Goal: Task Accomplishment & Management: Manage account settings

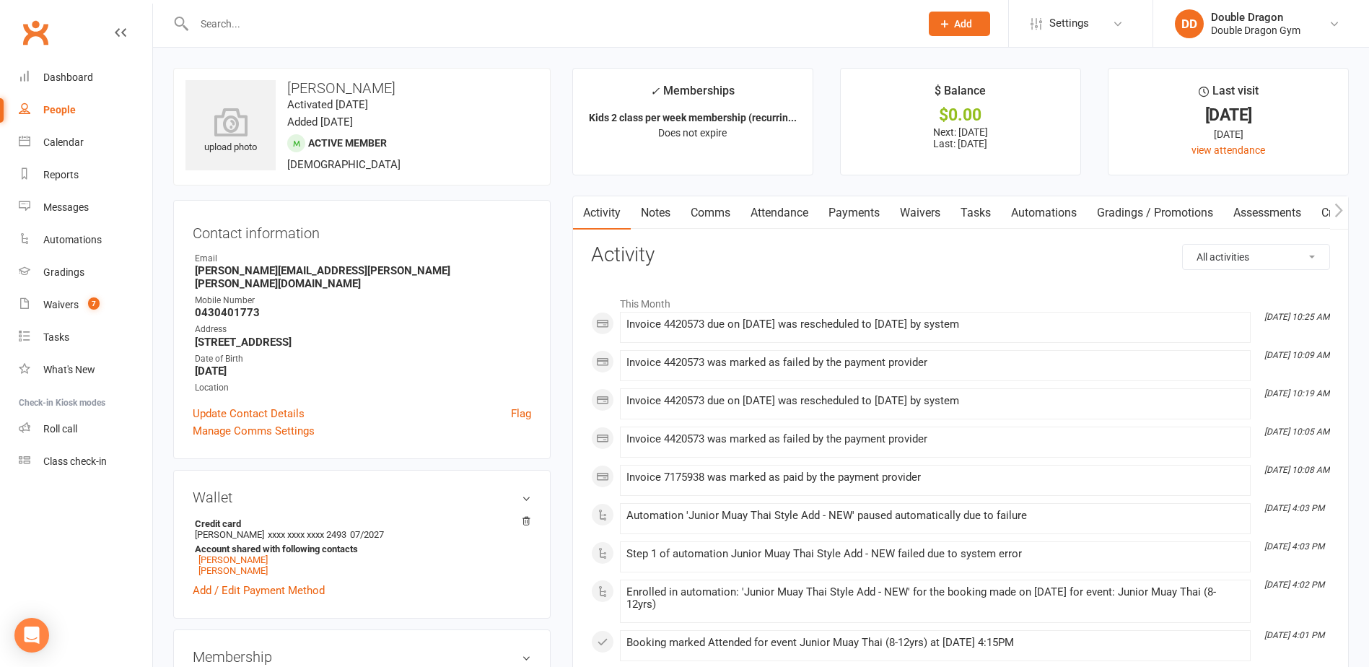
click at [924, 203] on link "Waivers" at bounding box center [920, 212] width 61 height 33
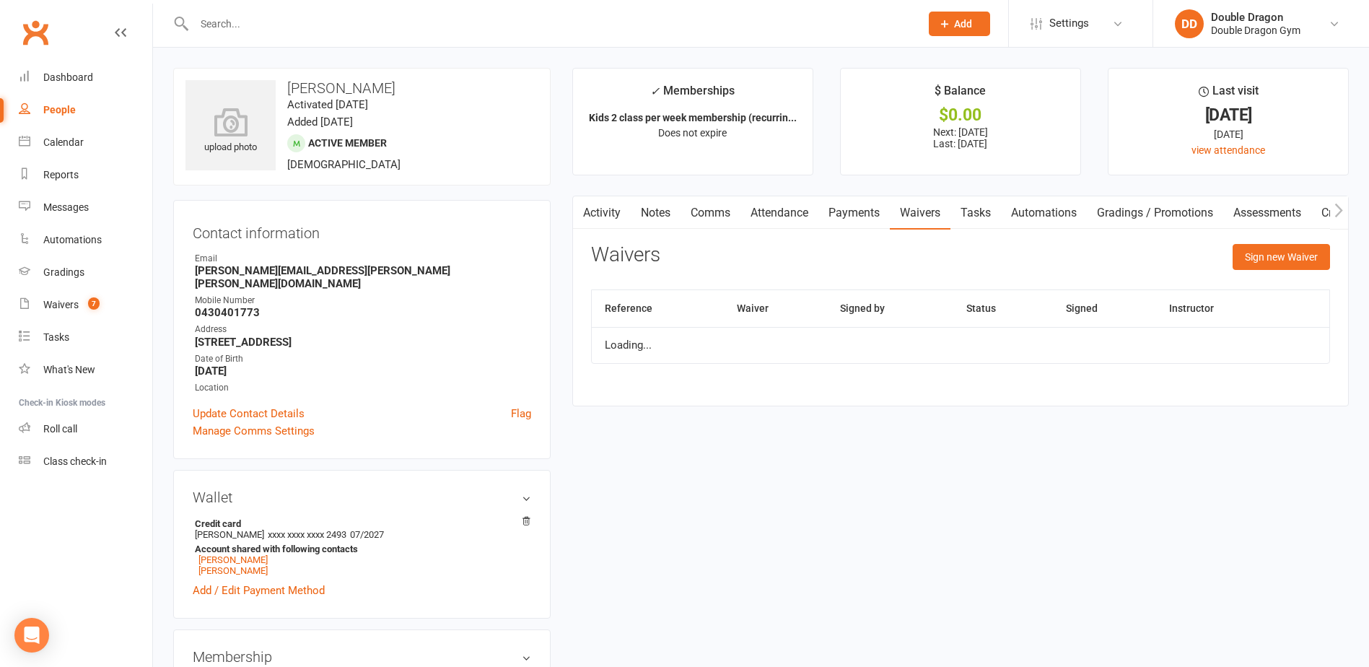
click at [869, 210] on link "Payments" at bounding box center [854, 212] width 71 height 33
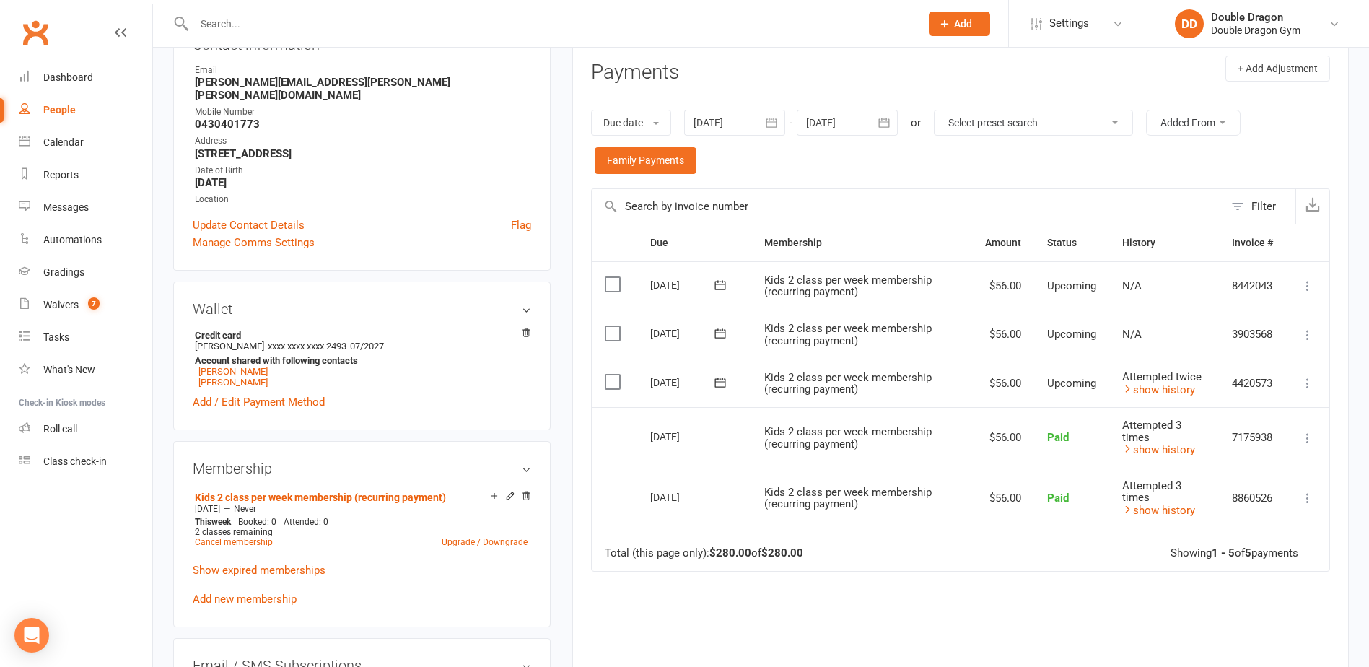
scroll to position [195, 0]
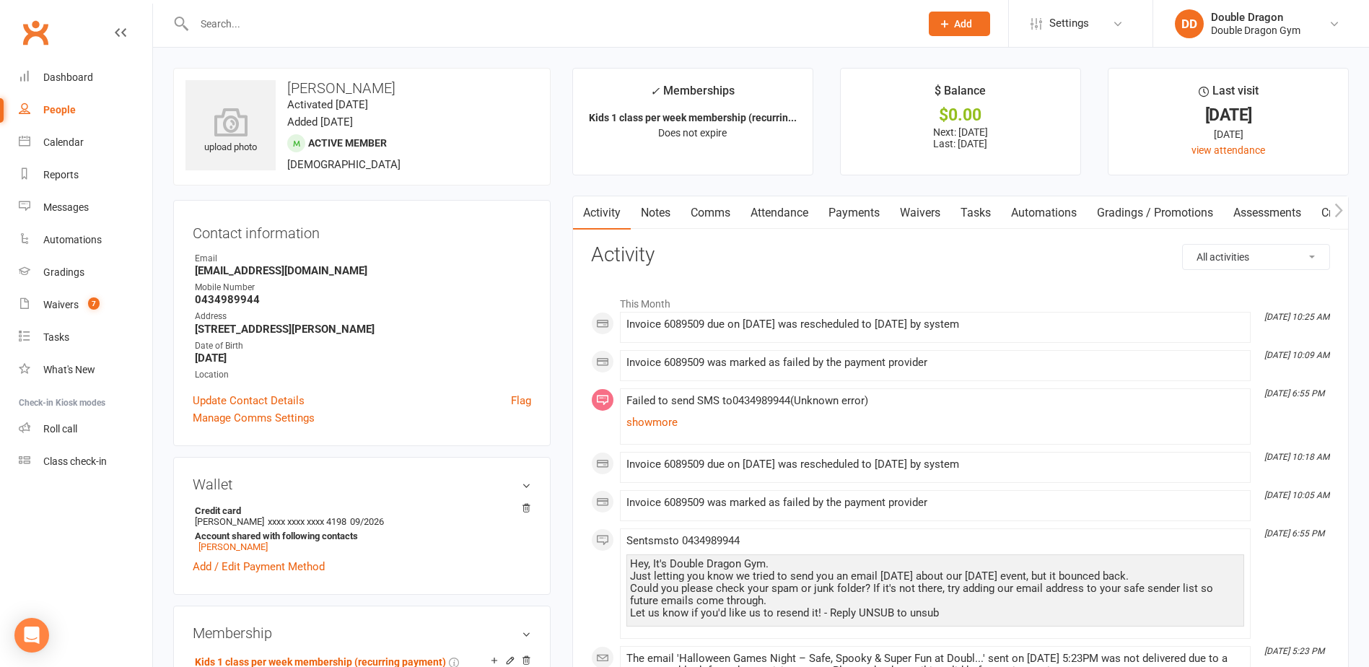
click at [923, 212] on link "Waivers" at bounding box center [920, 212] width 61 height 33
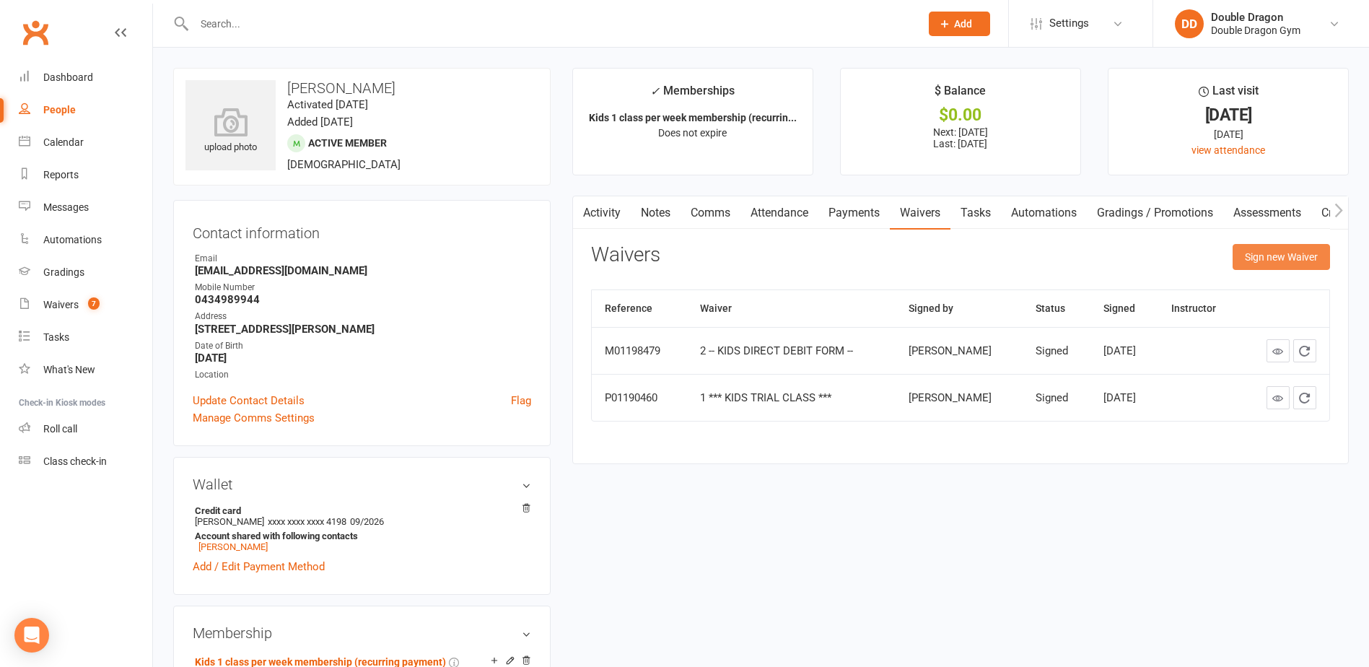
click at [1281, 256] on button "Sign new Waiver" at bounding box center [1281, 257] width 97 height 26
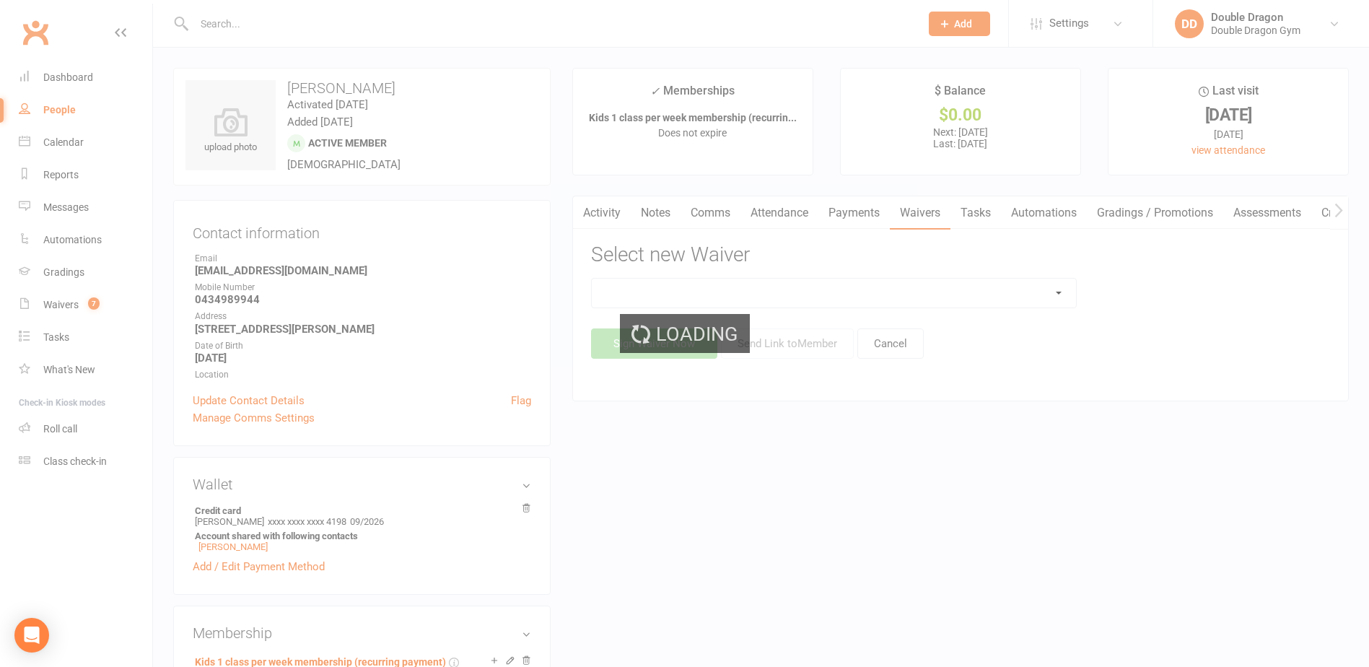
click at [947, 295] on div "Loading" at bounding box center [684, 333] width 1369 height 667
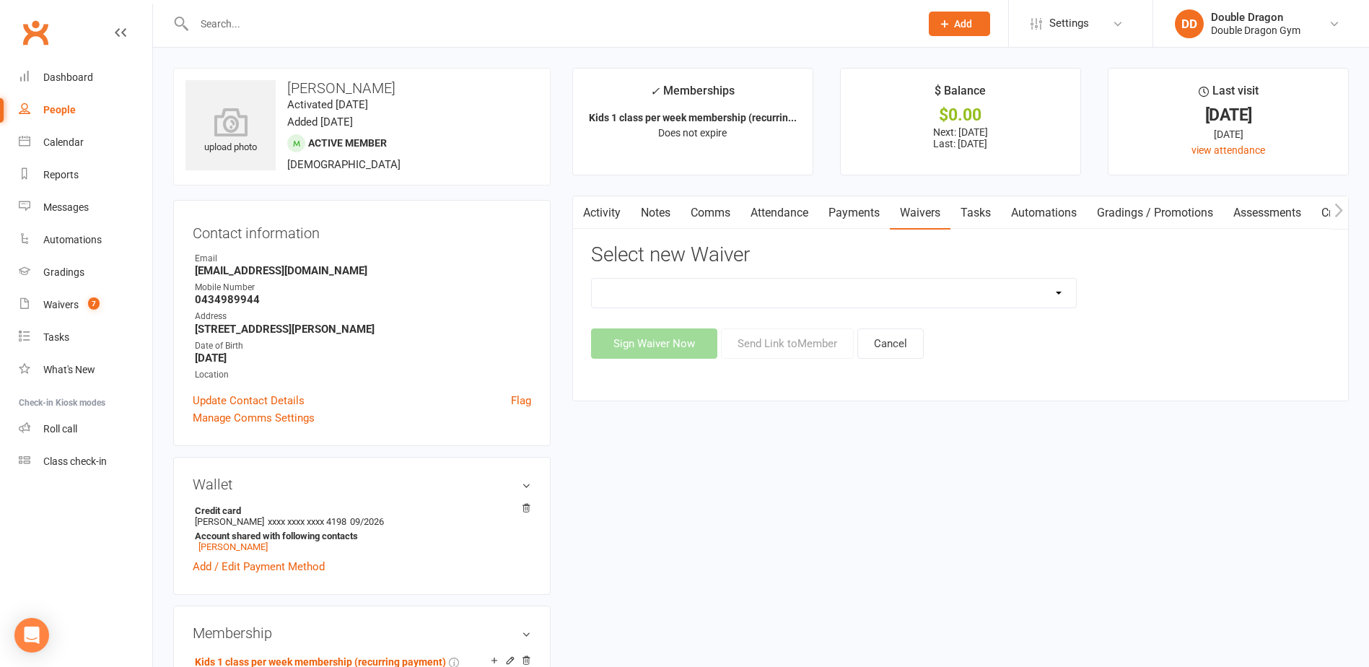
click at [893, 300] on select "1 *** KIDS TRIAL CLASS *** 1 *** KIDS TRIAL CLASS *** (DRAFT) 2 -- KIDS DIRECT …" at bounding box center [834, 293] width 484 height 29
select select "6838"
click at [592, 279] on select "1 *** KIDS TRIAL CLASS *** 1 *** KIDS TRIAL CLASS *** (DRAFT) 2 -- KIDS DIRECT …" at bounding box center [834, 293] width 484 height 29
click at [780, 338] on button "Send Link to Member" at bounding box center [787, 343] width 133 height 30
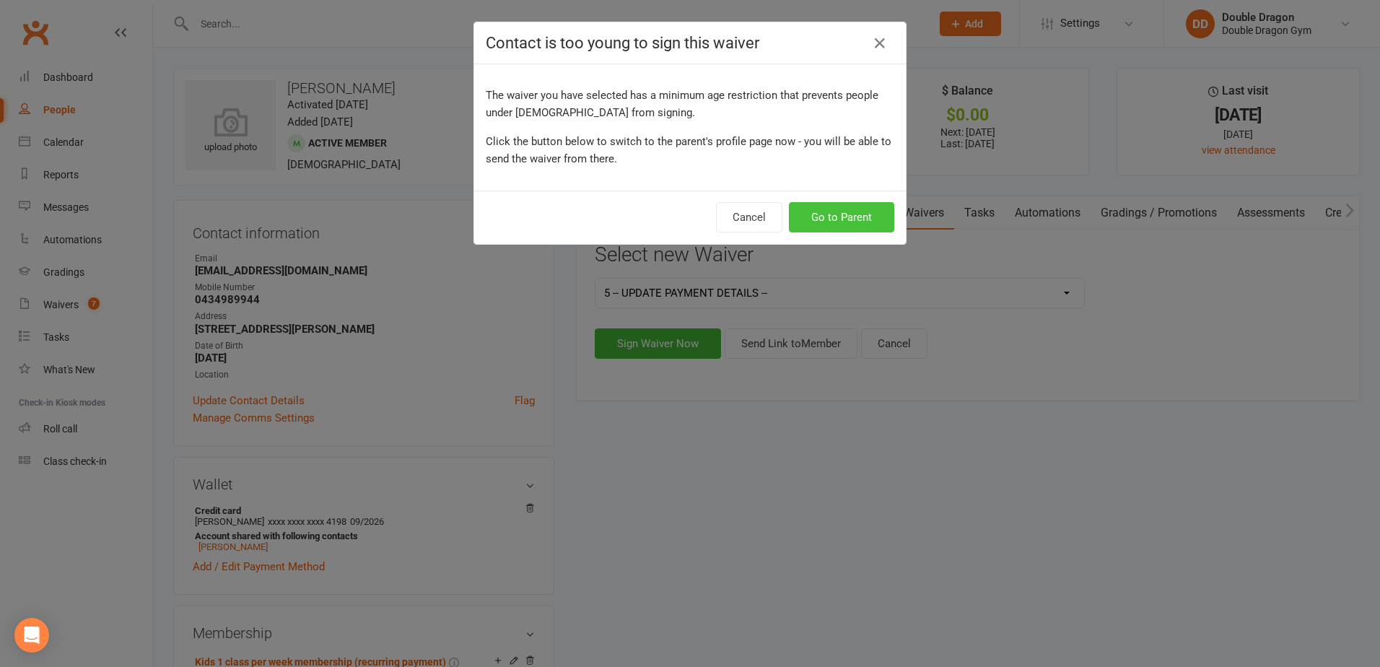
click at [845, 221] on button "Go to Parent" at bounding box center [841, 217] width 105 height 30
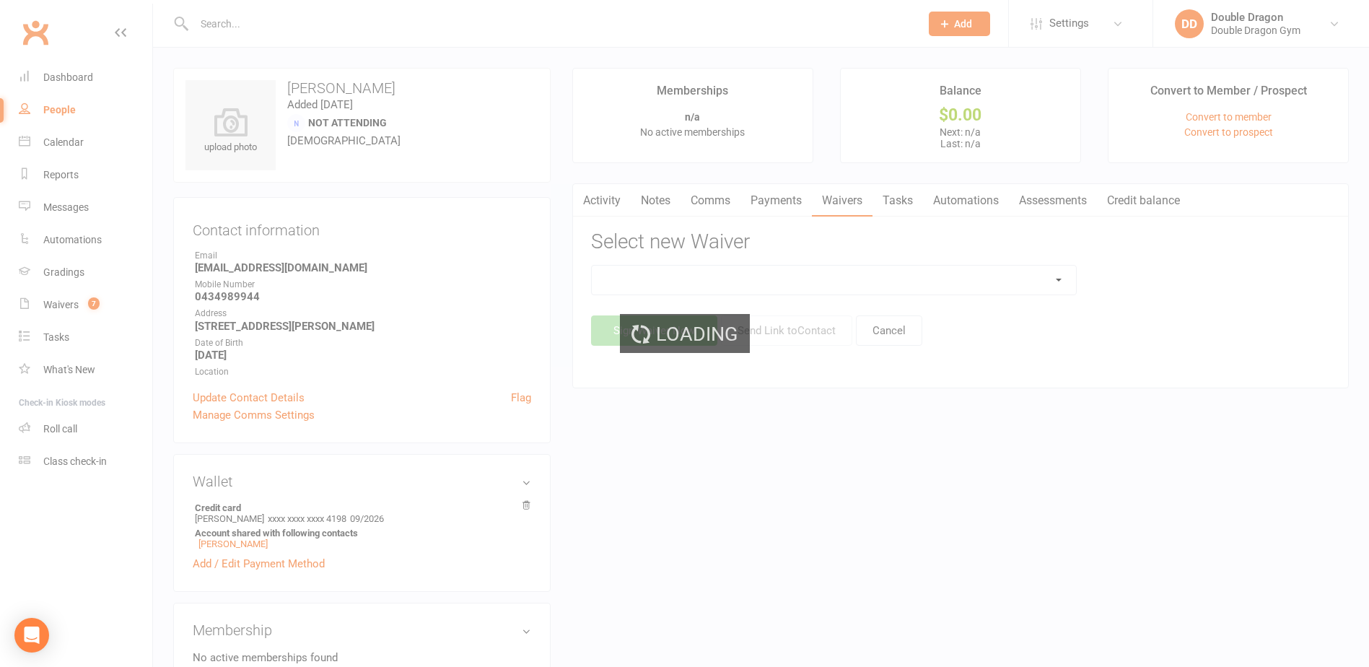
click at [800, 277] on div "Loading" at bounding box center [684, 333] width 1369 height 667
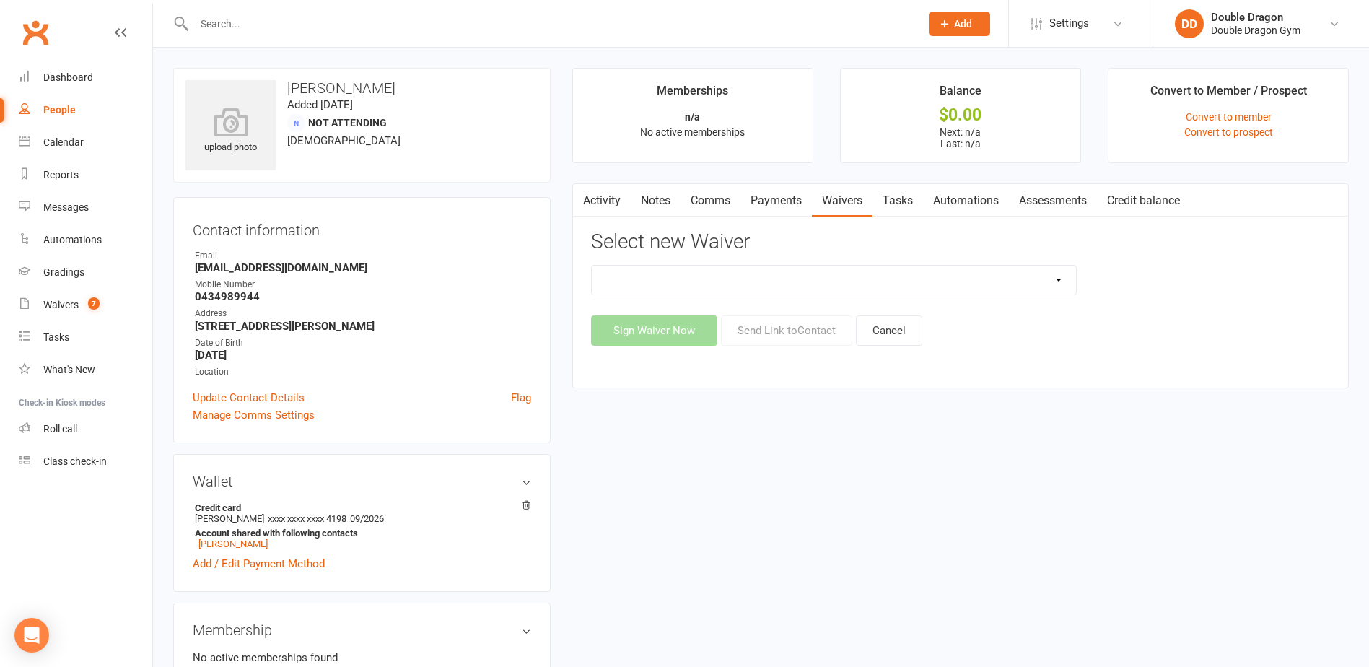
click at [818, 282] on select "2 -- KIDS DIRECT DEBIT FORM -- 2 -- KIDS - UPGRADE / DOWNGRADE membership 4 -- …" at bounding box center [834, 280] width 484 height 29
select select "6838"
click at [592, 266] on select "2 -- KIDS DIRECT DEBIT FORM -- 2 -- KIDS - UPGRADE / DOWNGRADE membership 4 -- …" at bounding box center [834, 280] width 484 height 29
click at [805, 337] on button "Send Link to Contact" at bounding box center [786, 330] width 131 height 30
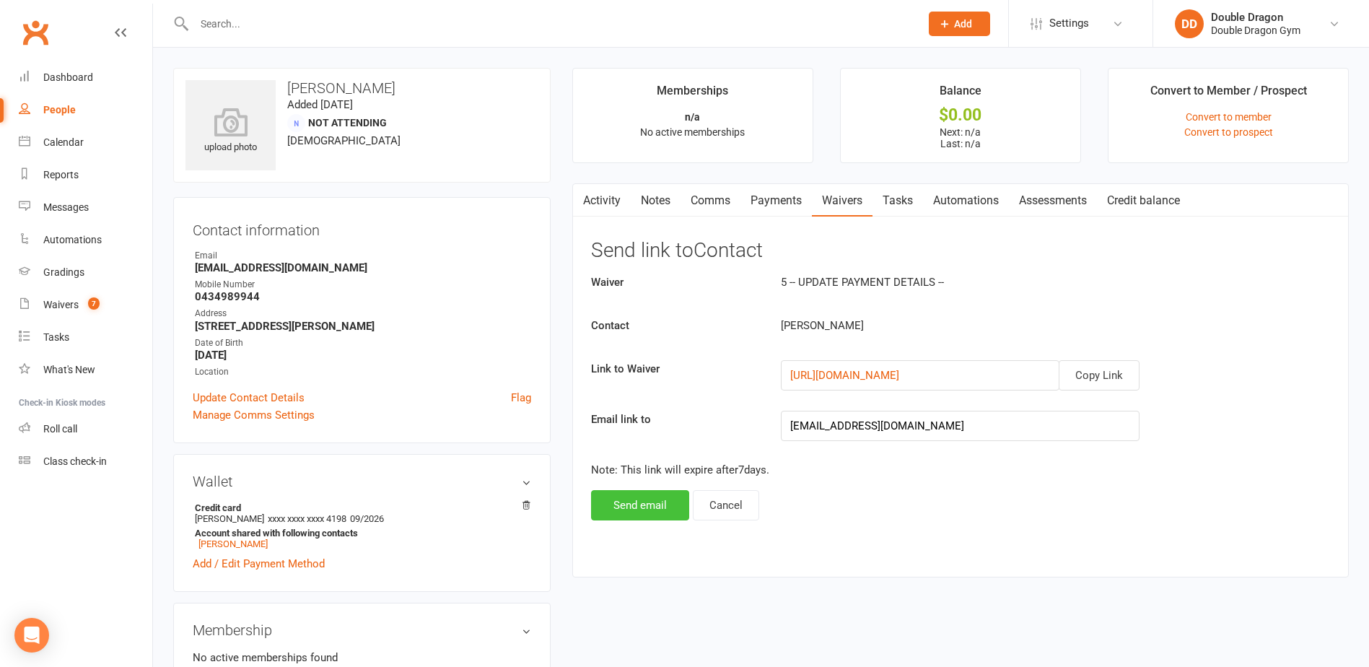
click at [636, 502] on button "Send email" at bounding box center [640, 505] width 98 height 30
